Goal: Task Accomplishment & Management: Complete application form

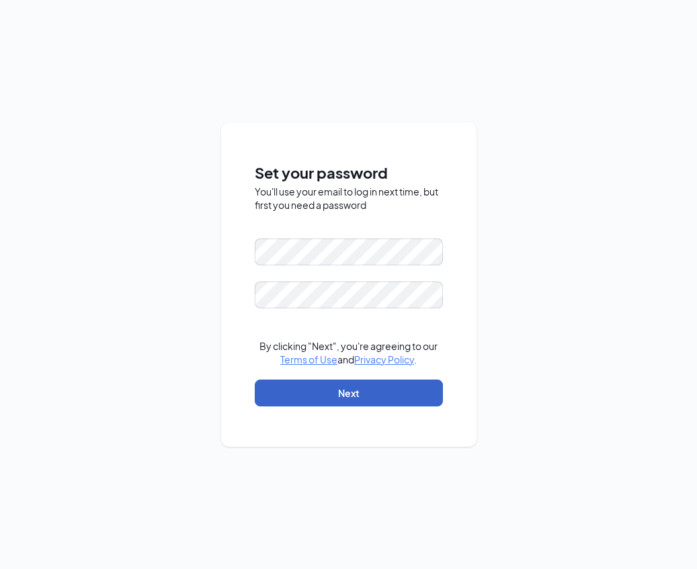
click at [393, 394] on button "Next" at bounding box center [349, 393] width 188 height 27
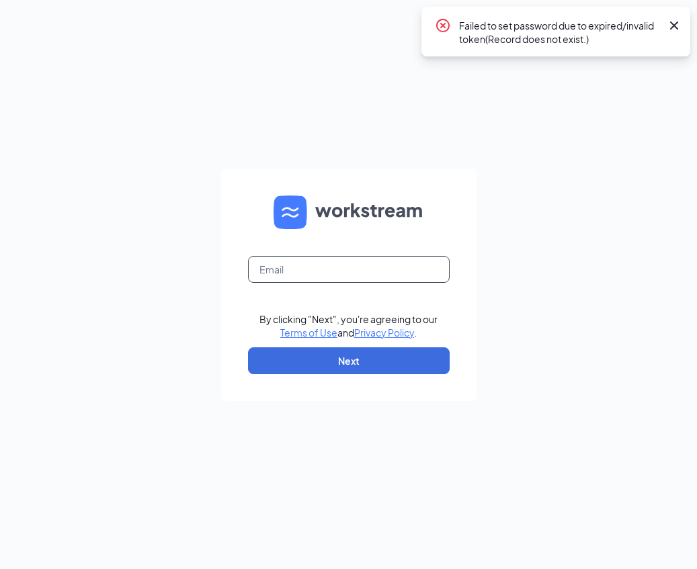
click at [374, 265] on input "text" at bounding box center [349, 269] width 202 height 27
type input "rachaelkloeckner31@gmail.com"
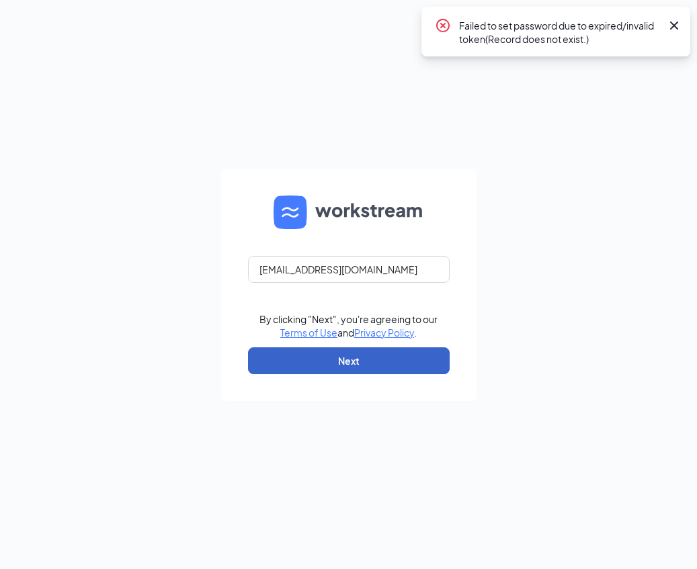
click at [374, 358] on button "Next" at bounding box center [349, 361] width 202 height 27
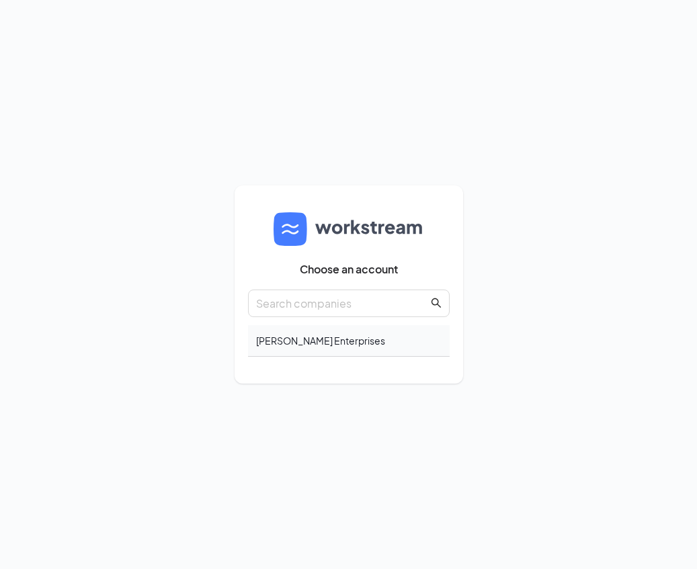
click at [297, 339] on div "[PERSON_NAME] Enterprises" at bounding box center [349, 341] width 202 height 32
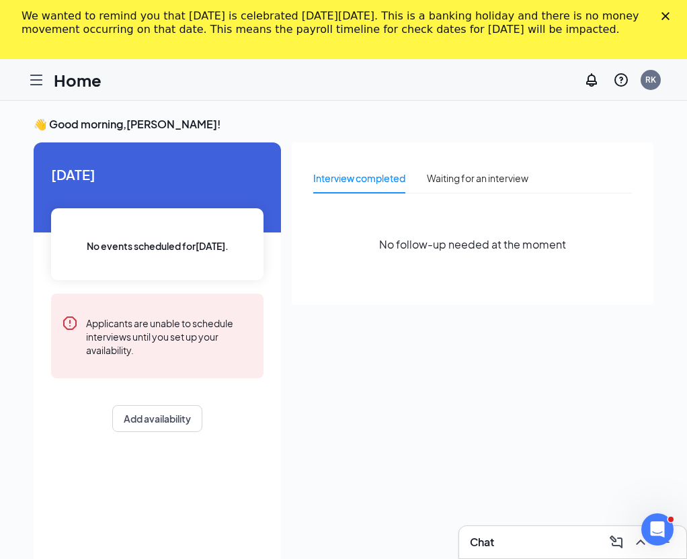
click at [0, 0] on link "Applicants" at bounding box center [0, 0] width 0 height 0
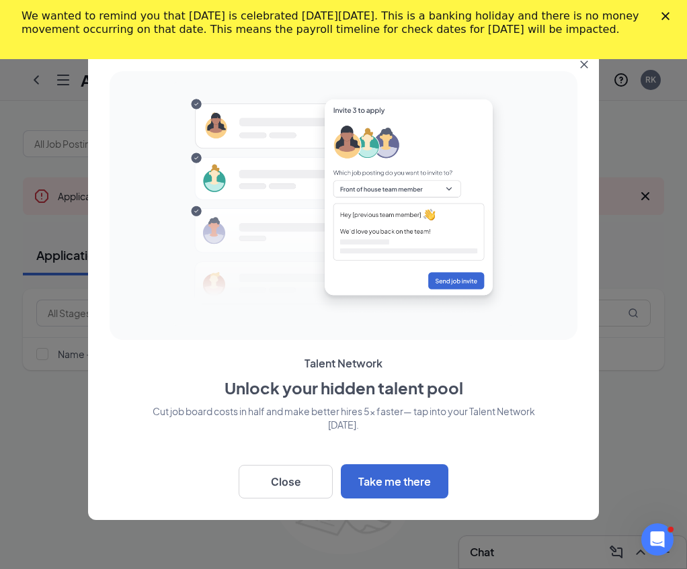
click at [678, 11] on div "We wanted to remind you that [DATE] is celebrated [DATE][DATE]. This is a banki…" at bounding box center [343, 22] width 687 height 35
click at [670, 15] on icon "Close" at bounding box center [665, 16] width 8 height 8
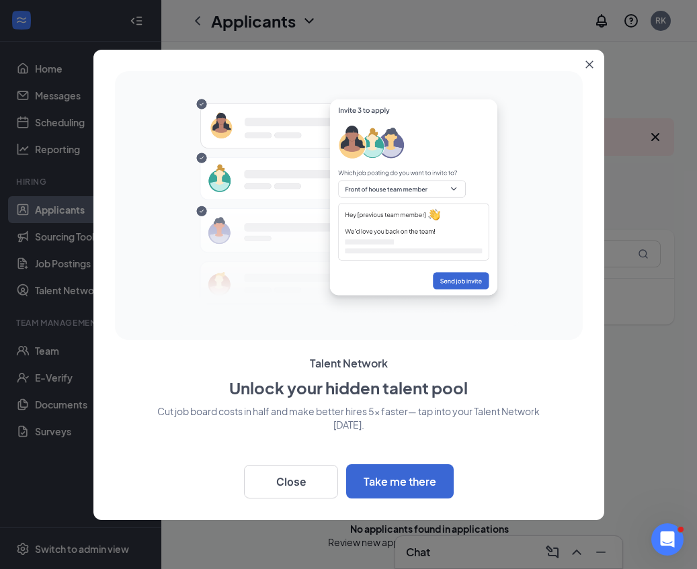
click at [589, 60] on button "Close" at bounding box center [592, 62] width 24 height 24
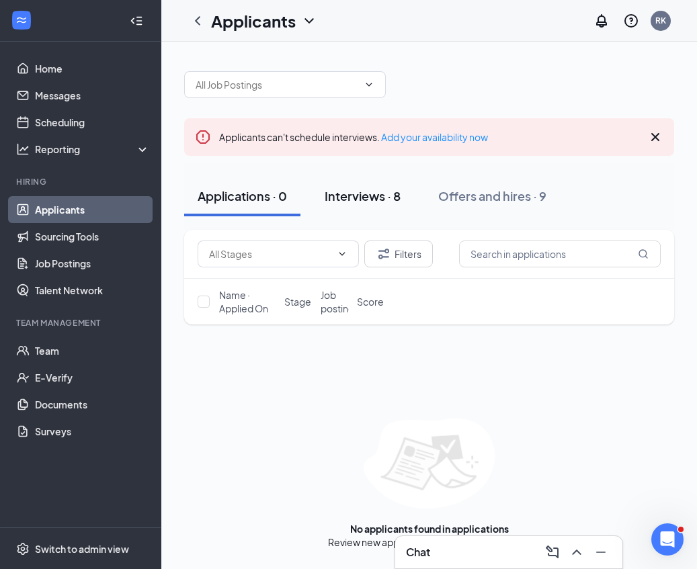
click at [345, 198] on div "Interviews · 8" at bounding box center [363, 196] width 76 height 17
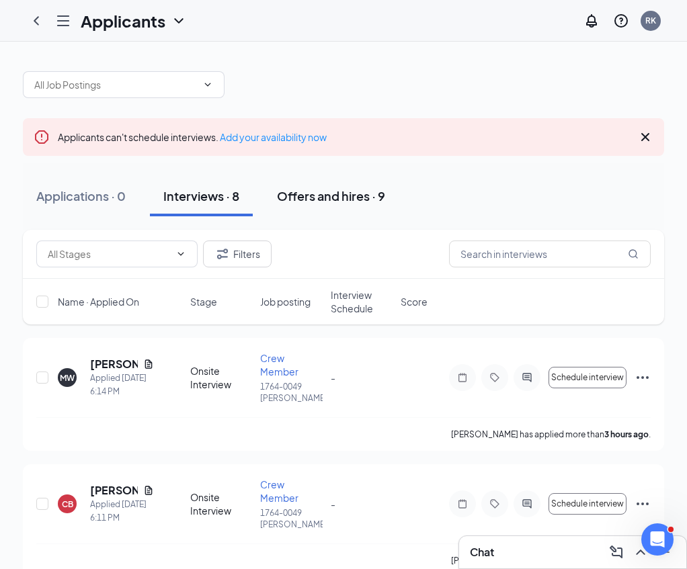
click at [385, 200] on div "Offers and hires · 9" at bounding box center [331, 196] width 108 height 17
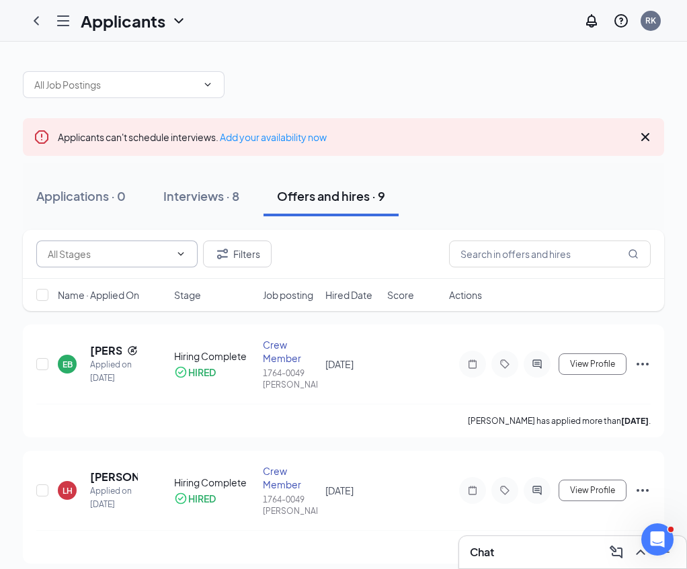
click at [170, 261] on input "text" at bounding box center [109, 254] width 122 height 15
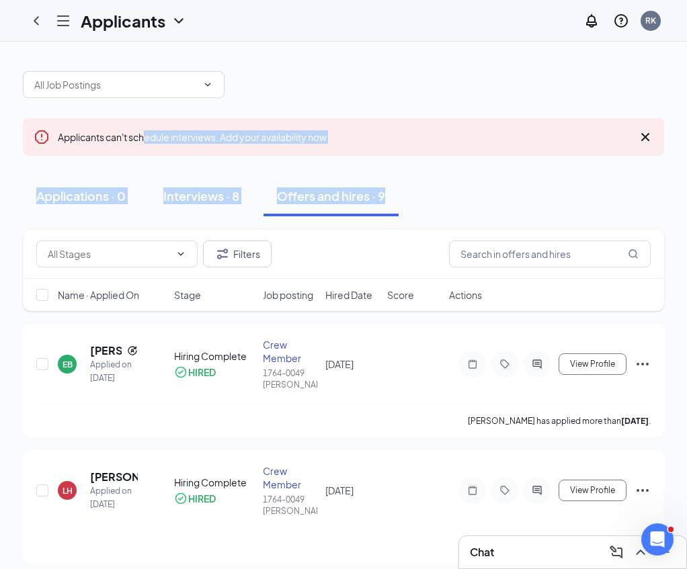
drag, startPoint x: 307, startPoint y: 140, endPoint x: 605, endPoint y: 209, distance: 306.4
click at [605, 209] on div "Applications · 0 Interviews · 8 Offers and hires · 9" at bounding box center [343, 196] width 641 height 40
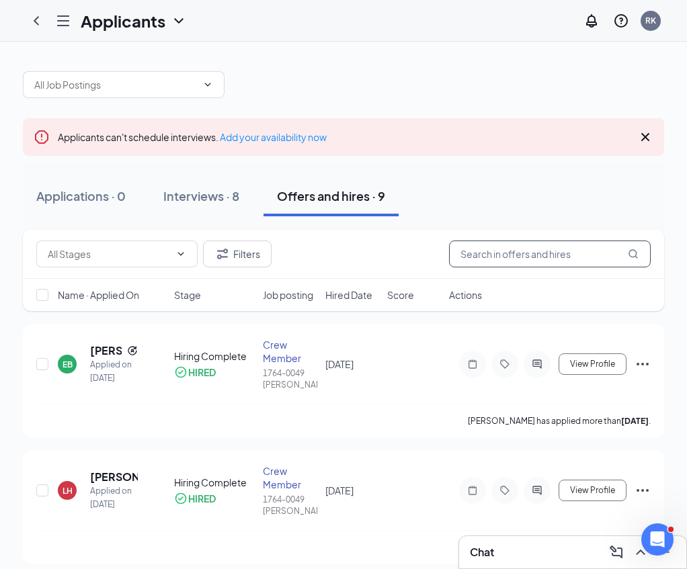
click at [514, 257] on input "text" at bounding box center [550, 254] width 202 height 27
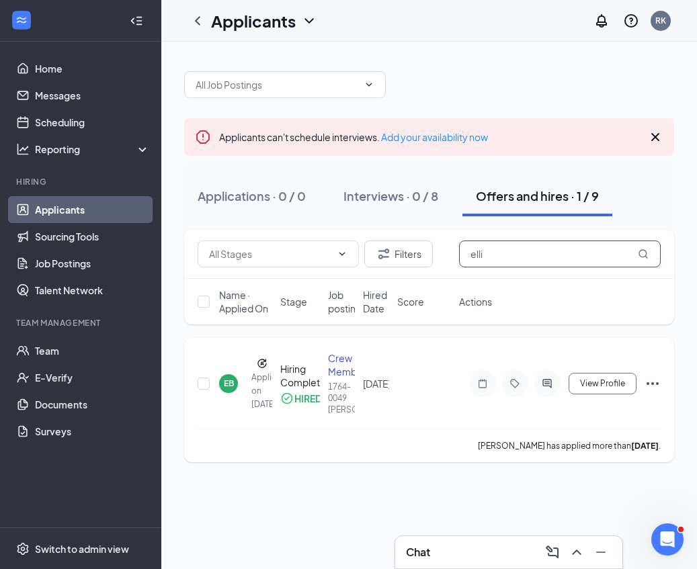
type input "elli"
click at [230, 393] on div "EB" at bounding box center [228, 383] width 19 height 19
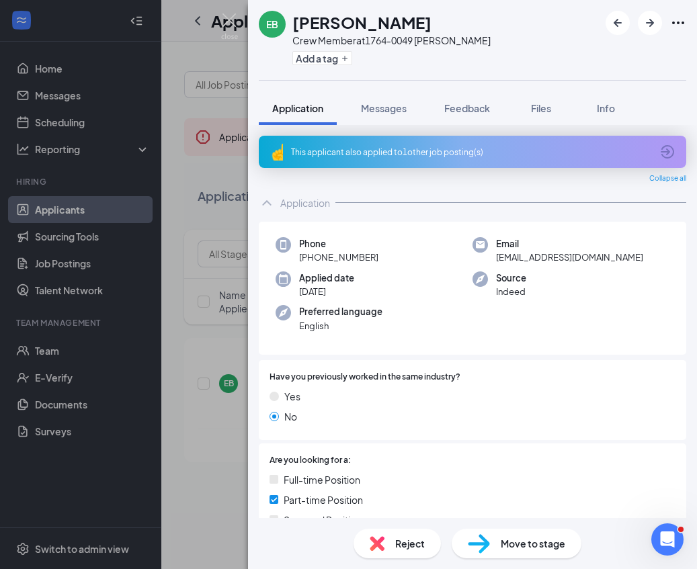
click at [528, 536] on span "Move to stage" at bounding box center [533, 543] width 65 height 15
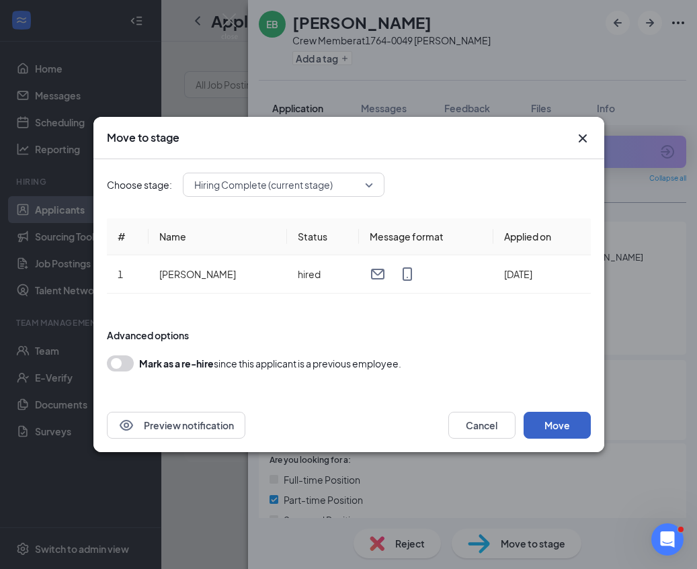
click at [544, 426] on button "Move" at bounding box center [557, 425] width 67 height 27
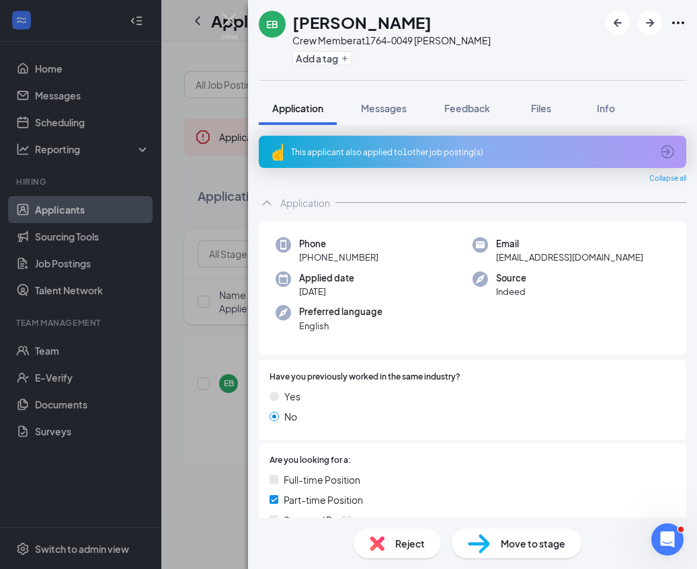
click at [214, 60] on div "EB [PERSON_NAME] Crew Member at 1764-0049 [PERSON_NAME] Add a tag Application M…" at bounding box center [348, 284] width 697 height 569
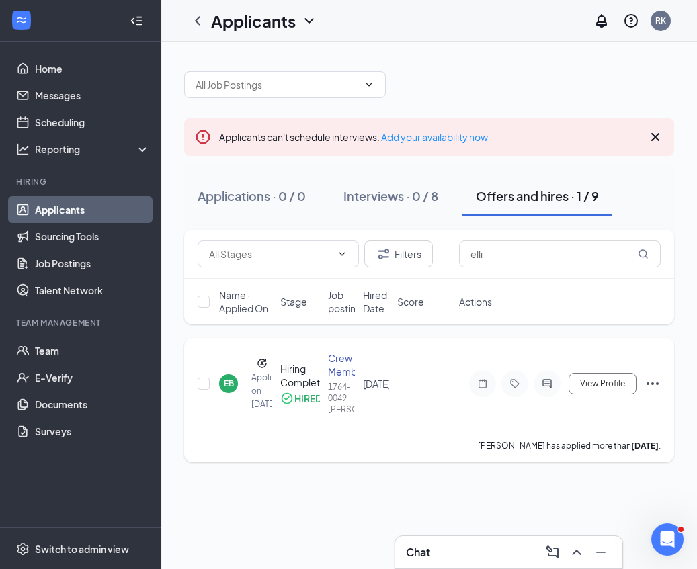
click at [654, 385] on icon "Ellipses" at bounding box center [653, 384] width 16 height 16
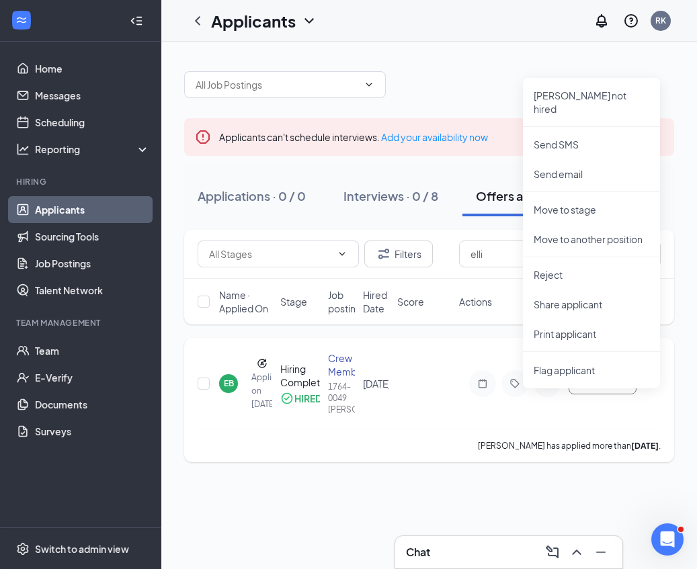
click at [654, 385] on icon "Ellipses" at bounding box center [653, 384] width 16 height 16
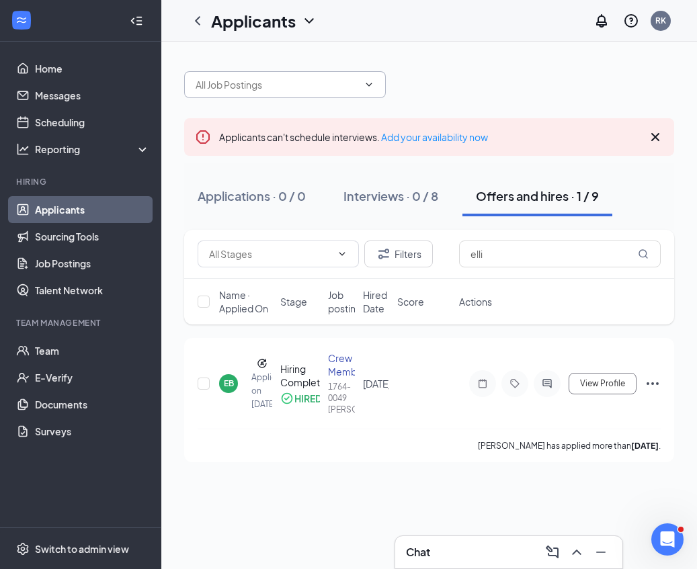
click at [375, 89] on span at bounding box center [285, 84] width 202 height 27
click at [520, 72] on div at bounding box center [429, 78] width 490 height 40
click at [591, 381] on span "View Profile" at bounding box center [602, 383] width 45 height 9
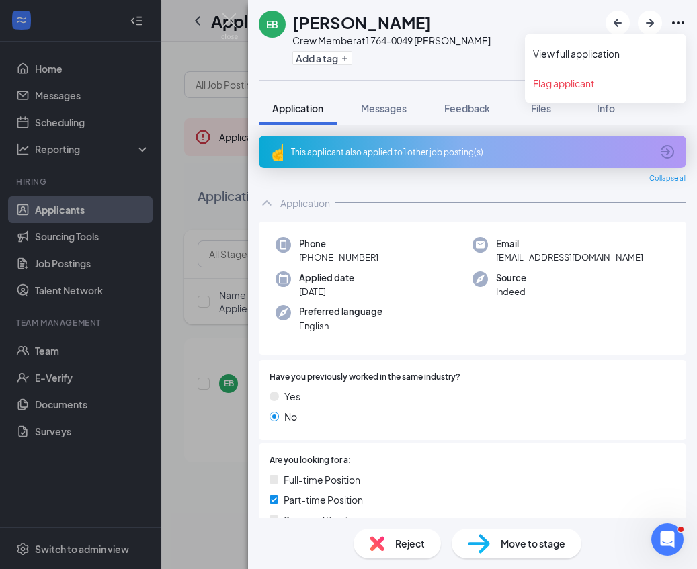
click at [680, 28] on icon "Ellipses" at bounding box center [678, 23] width 16 height 16
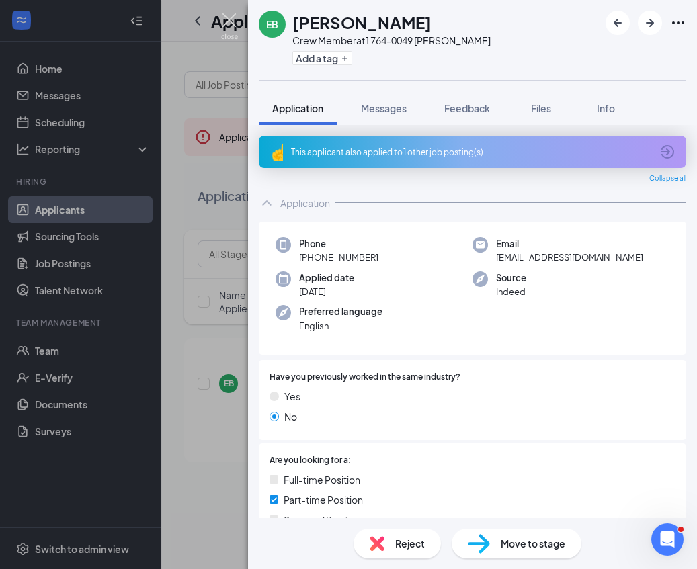
click at [228, 19] on img at bounding box center [229, 26] width 17 height 26
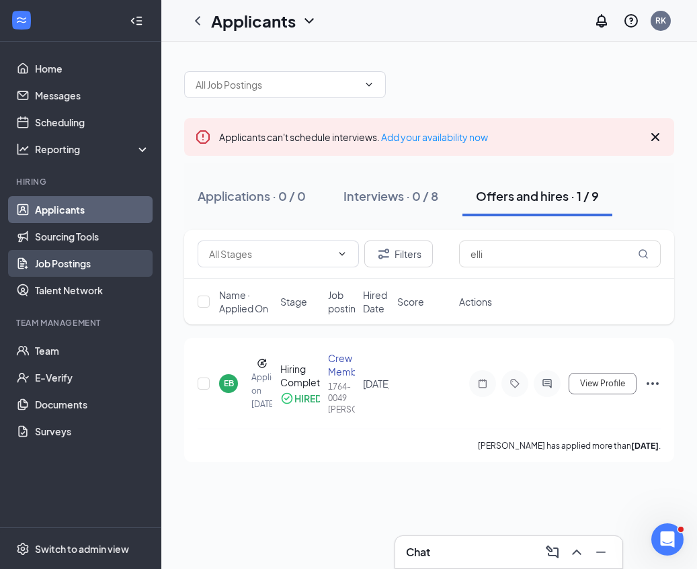
click at [107, 270] on link "Job Postings" at bounding box center [92, 263] width 115 height 27
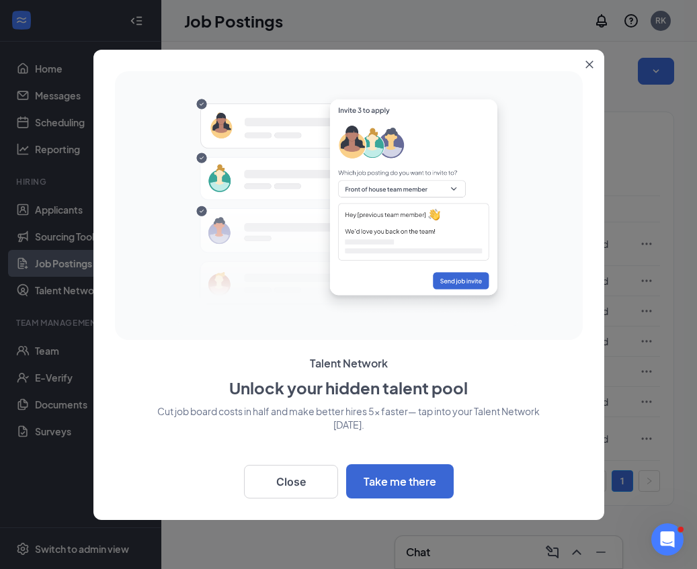
click at [588, 63] on icon "Close" at bounding box center [588, 63] width 7 height 7
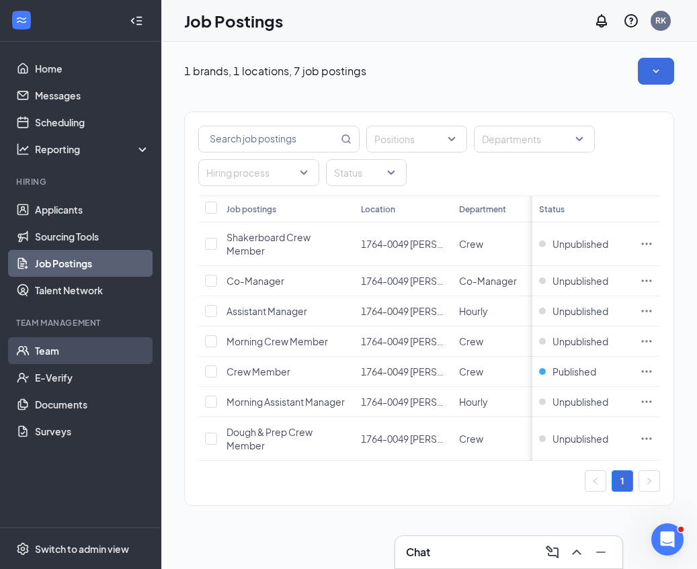
click at [46, 351] on link "Team" at bounding box center [92, 350] width 115 height 27
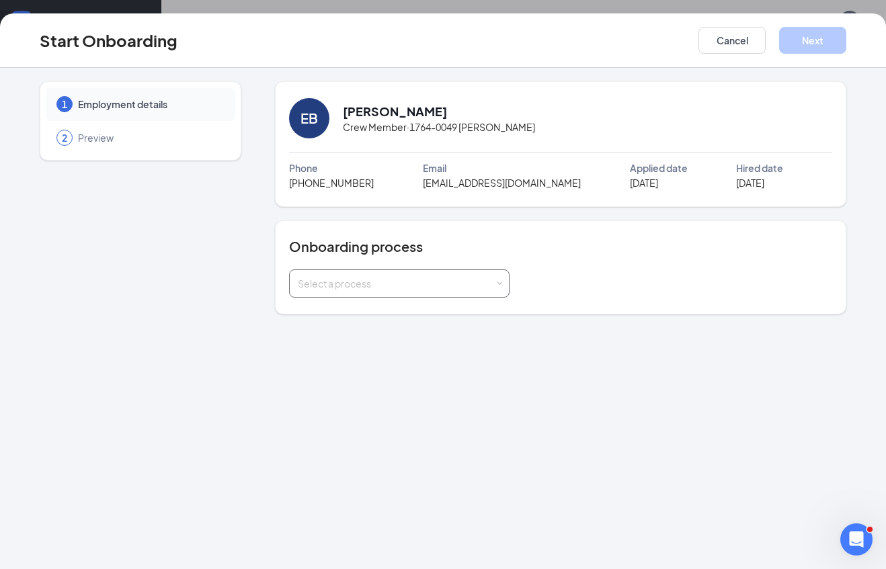
click at [498, 283] on span at bounding box center [500, 284] width 6 height 6
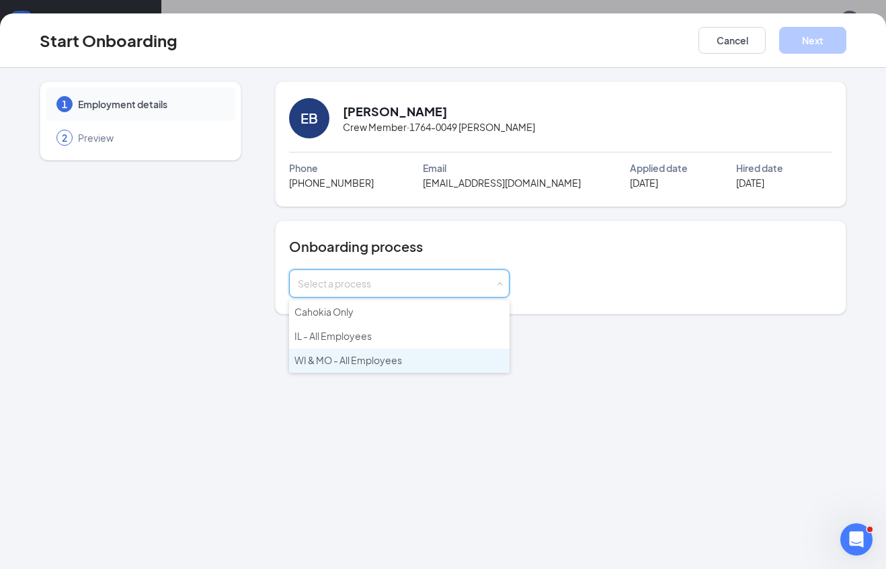
click at [407, 357] on li "WI & MO - All Employees" at bounding box center [399, 361] width 220 height 24
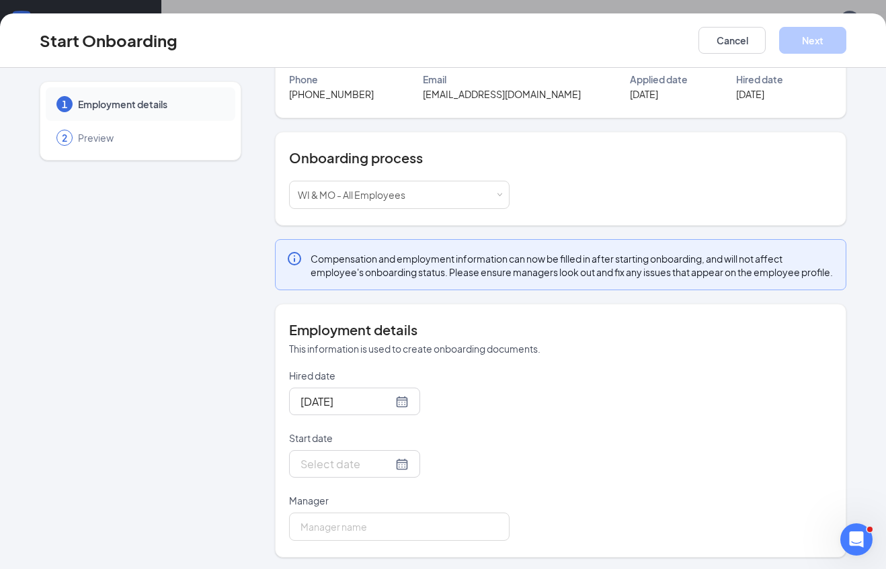
scroll to position [104, 0]
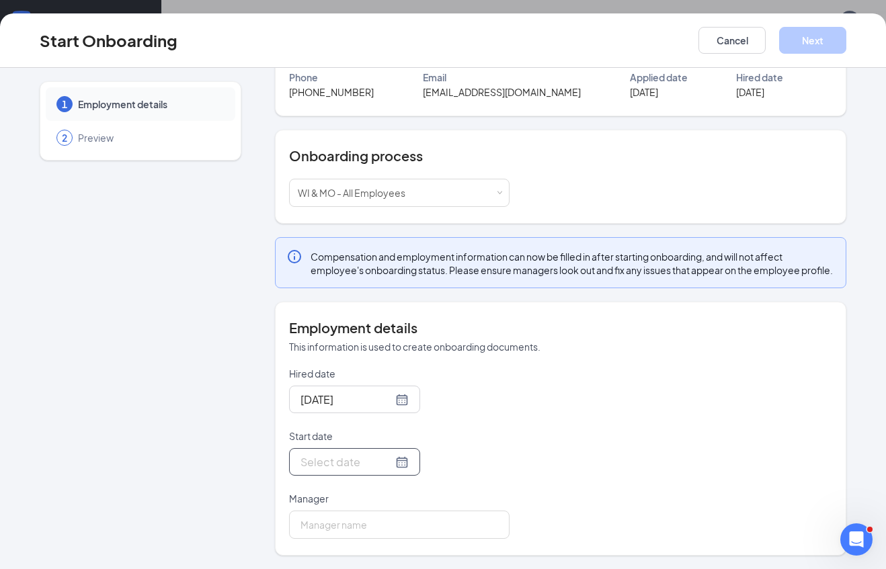
click at [387, 465] on div at bounding box center [354, 462] width 108 height 17
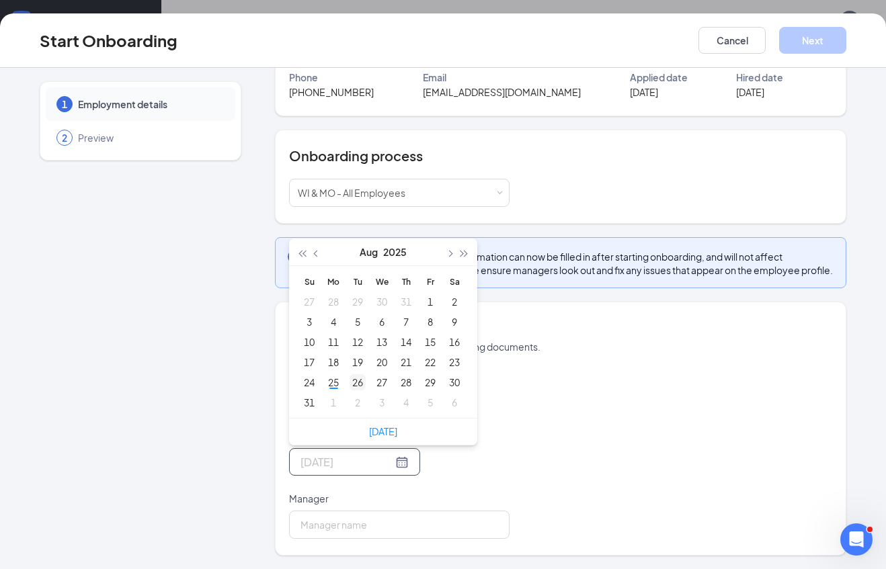
type input "Aug 26, 2025"
click at [351, 383] on div "26" at bounding box center [358, 382] width 16 height 16
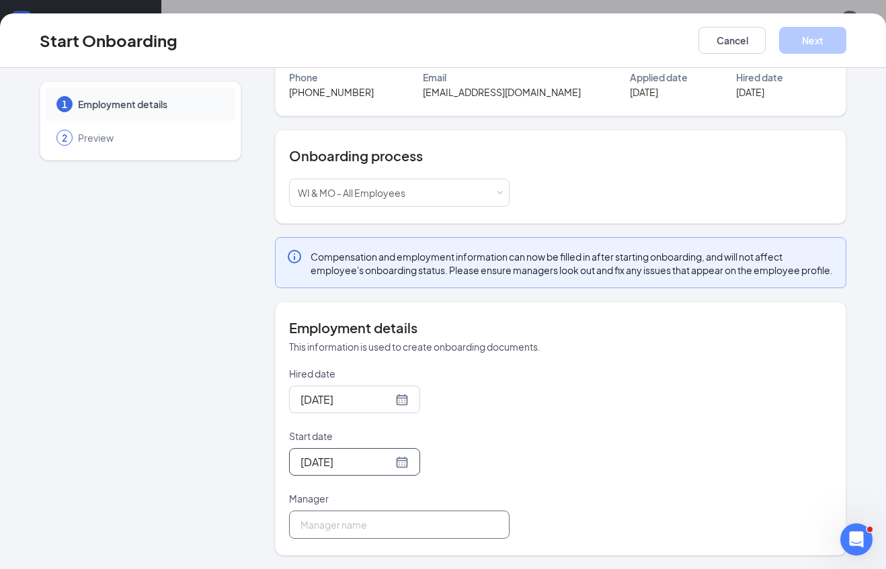
click at [366, 525] on input "Manager" at bounding box center [399, 525] width 220 height 28
type input "rachael kloeckner"
click at [782, 42] on button "Next" at bounding box center [812, 40] width 67 height 27
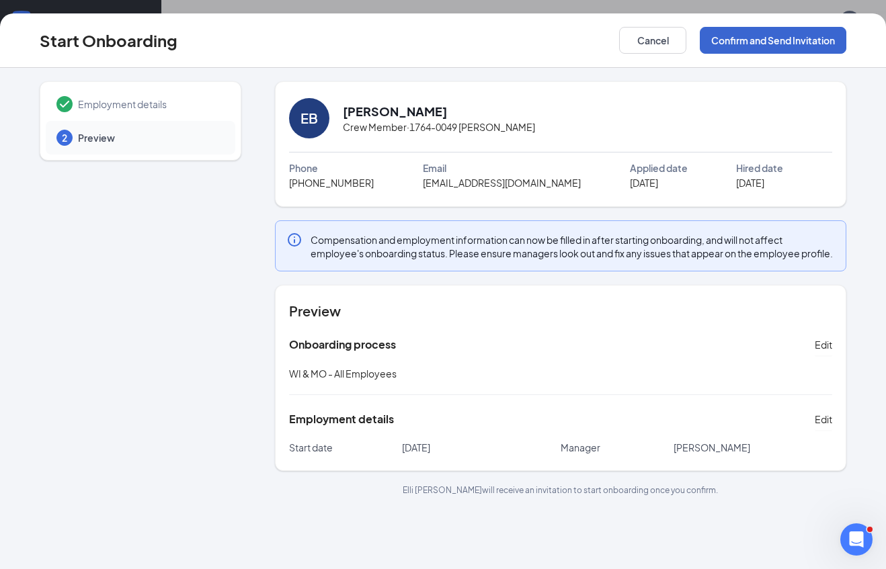
scroll to position [0, 0]
click at [782, 42] on button "Confirm and Send Invitation" at bounding box center [773, 40] width 147 height 27
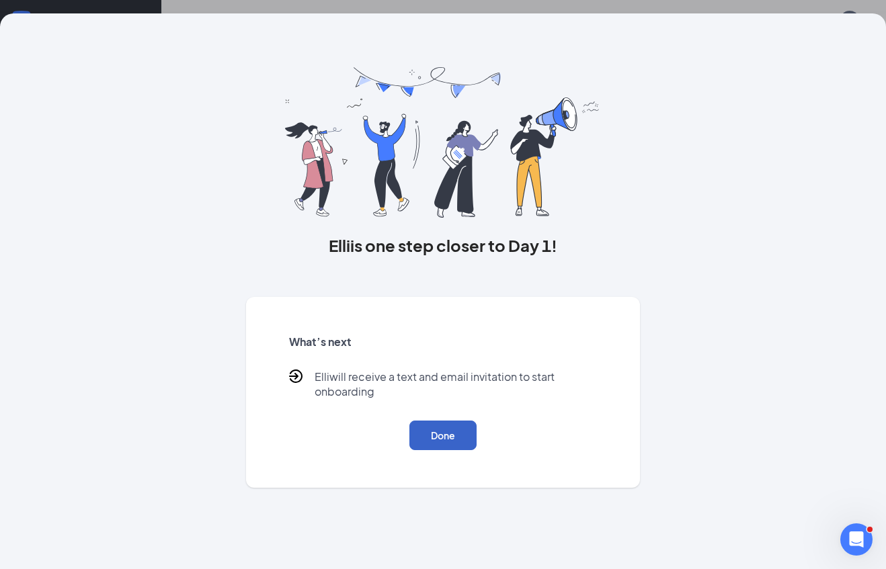
click at [449, 436] on button "Done" at bounding box center [442, 436] width 67 height 30
